Goal: Transaction & Acquisition: Download file/media

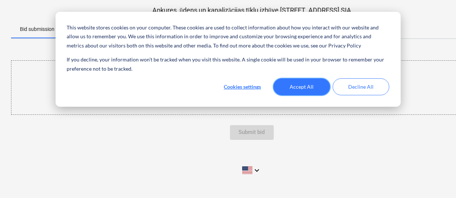
click at [304, 88] on button "Accept All" at bounding box center [302, 86] width 57 height 17
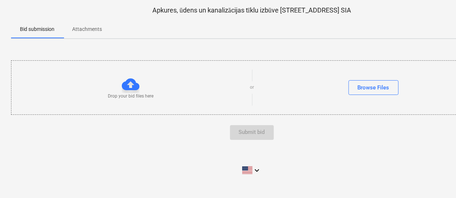
click at [94, 34] on span "Attachments" at bounding box center [86, 29] width 47 height 12
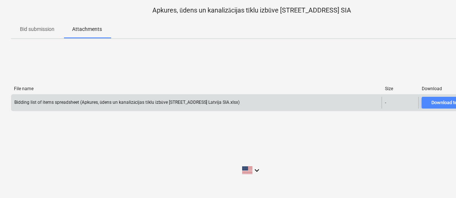
click at [430, 102] on span "Download template file" at bounding box center [455, 103] width 61 height 8
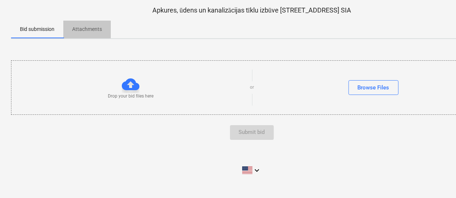
click at [87, 30] on p "Attachments" at bounding box center [87, 29] width 30 height 8
